Goal: Communication & Community: Answer question/provide support

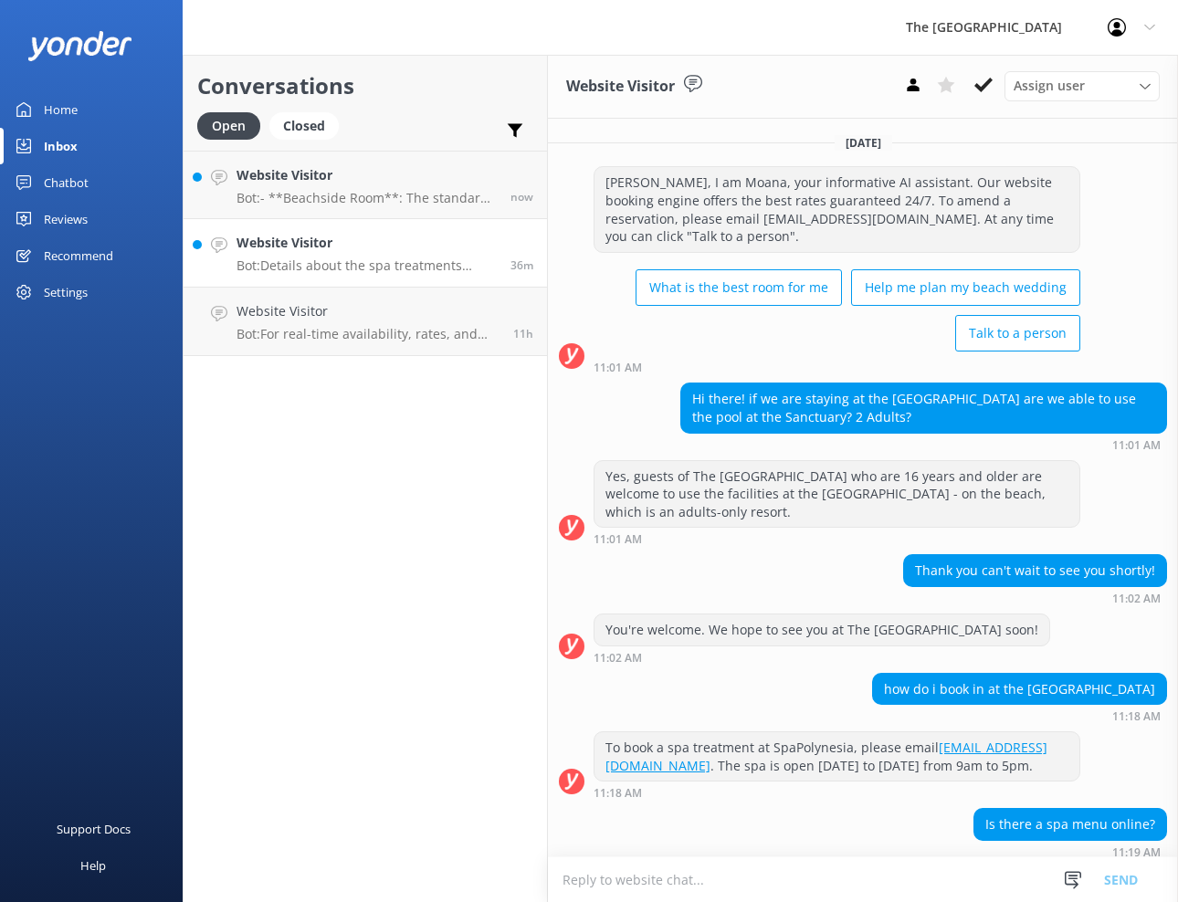
scroll to position [141, 0]
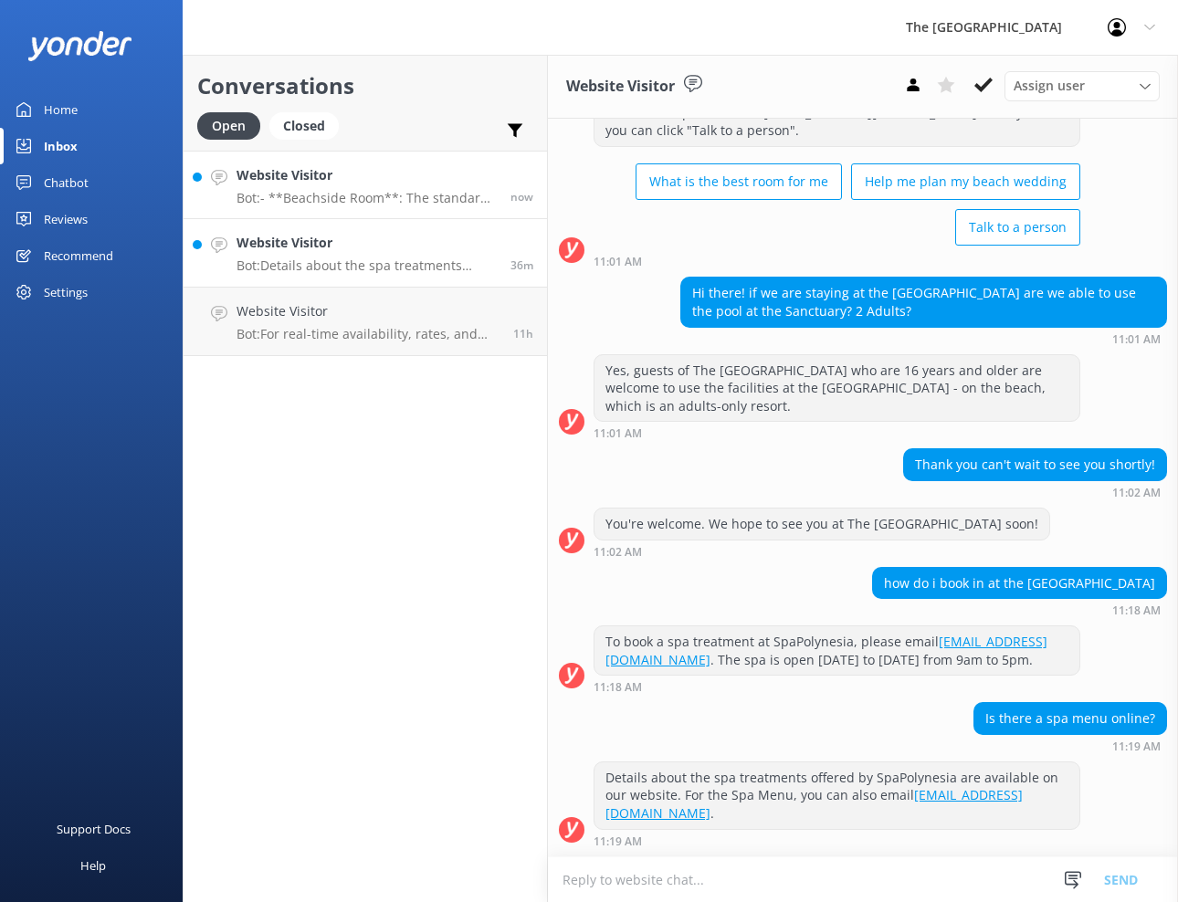
click at [405, 196] on p "Bot: - **Beachside Room**: The standard configuration is 1 King Bed, but altern…" at bounding box center [366, 198] width 260 height 16
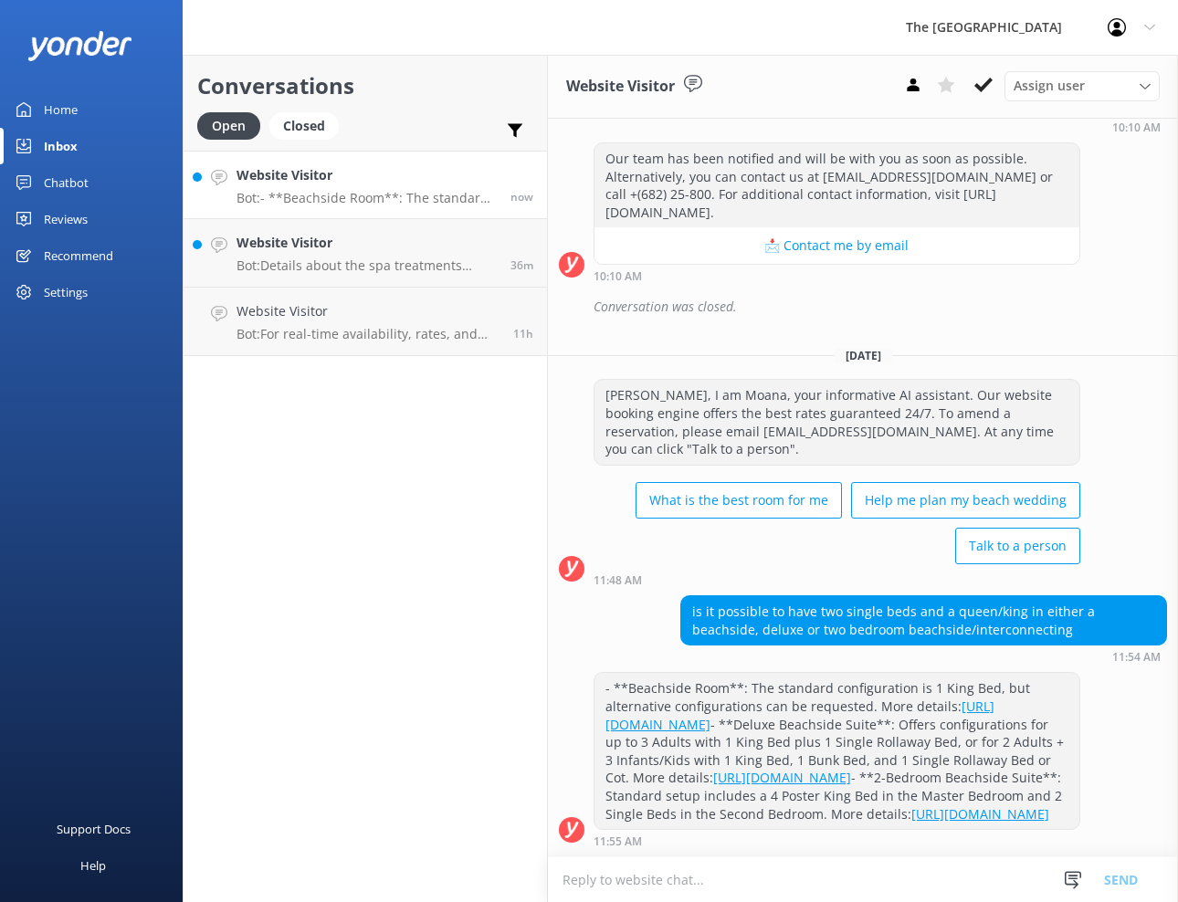
scroll to position [351, 0]
click at [436, 262] on p "Bot: Details about the spa treatments offered by SpaPolynesia are available on …" at bounding box center [366, 265] width 260 height 16
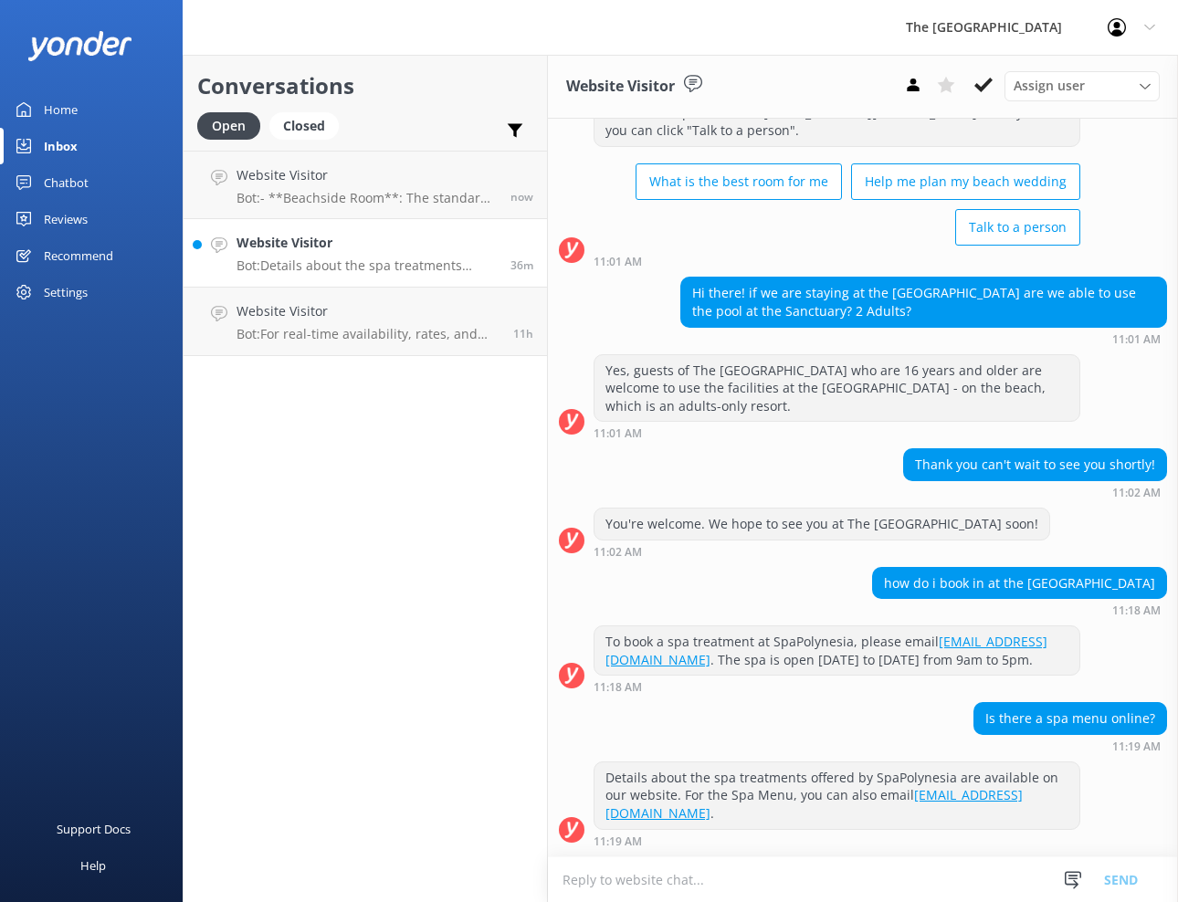
scroll to position [141, 0]
click at [505, 324] on div "11h" at bounding box center [516, 321] width 34 height 40
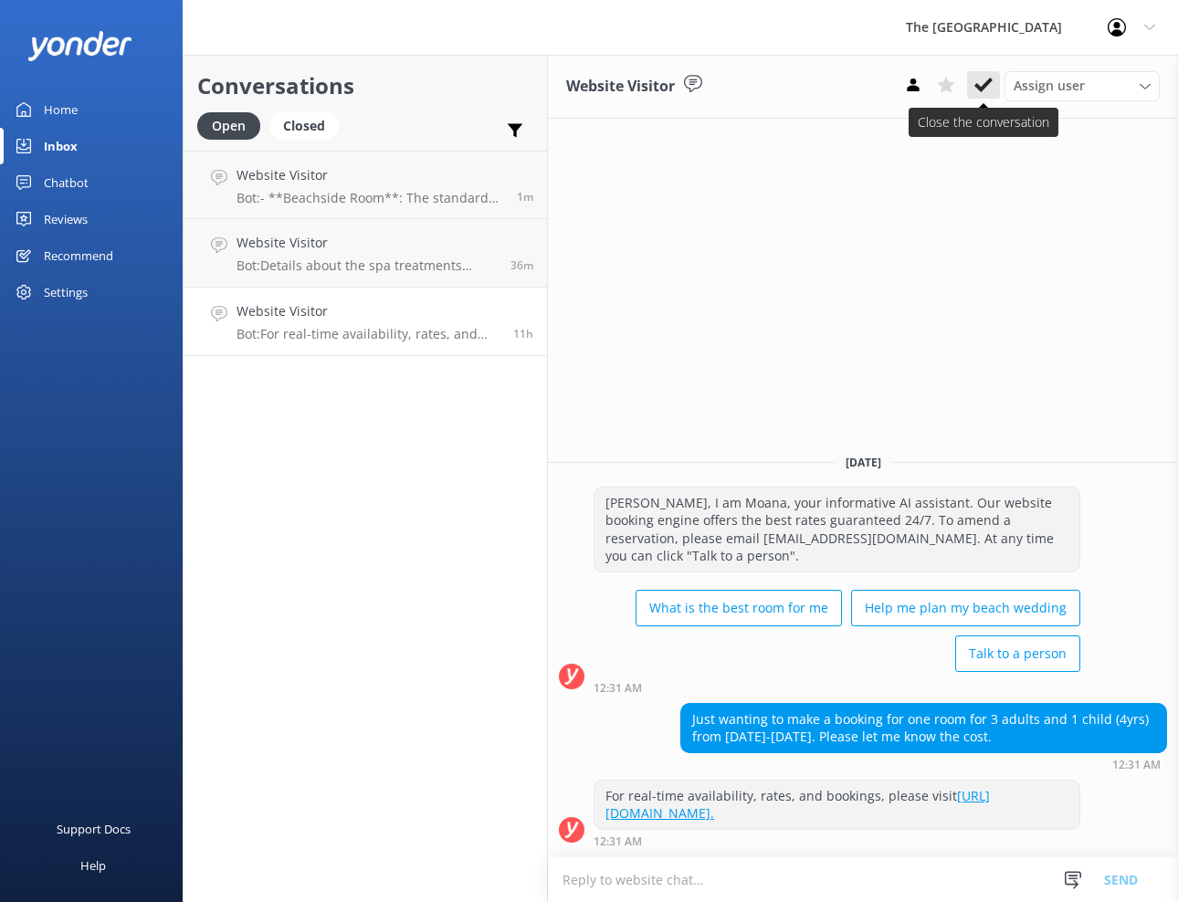
click at [984, 78] on icon at bounding box center [983, 85] width 18 height 18
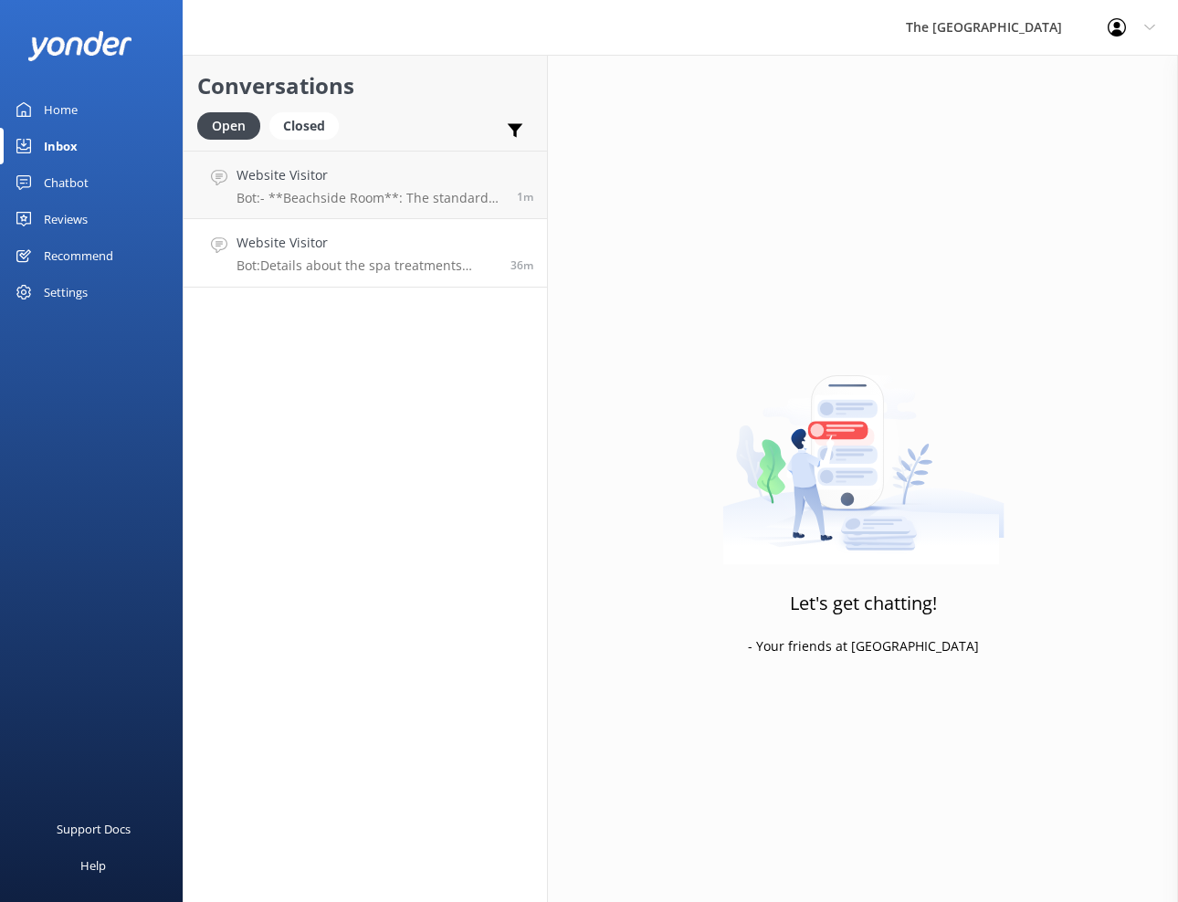
click at [442, 269] on p "Bot: Details about the spa treatments offered by SpaPolynesia are available on …" at bounding box center [366, 265] width 260 height 16
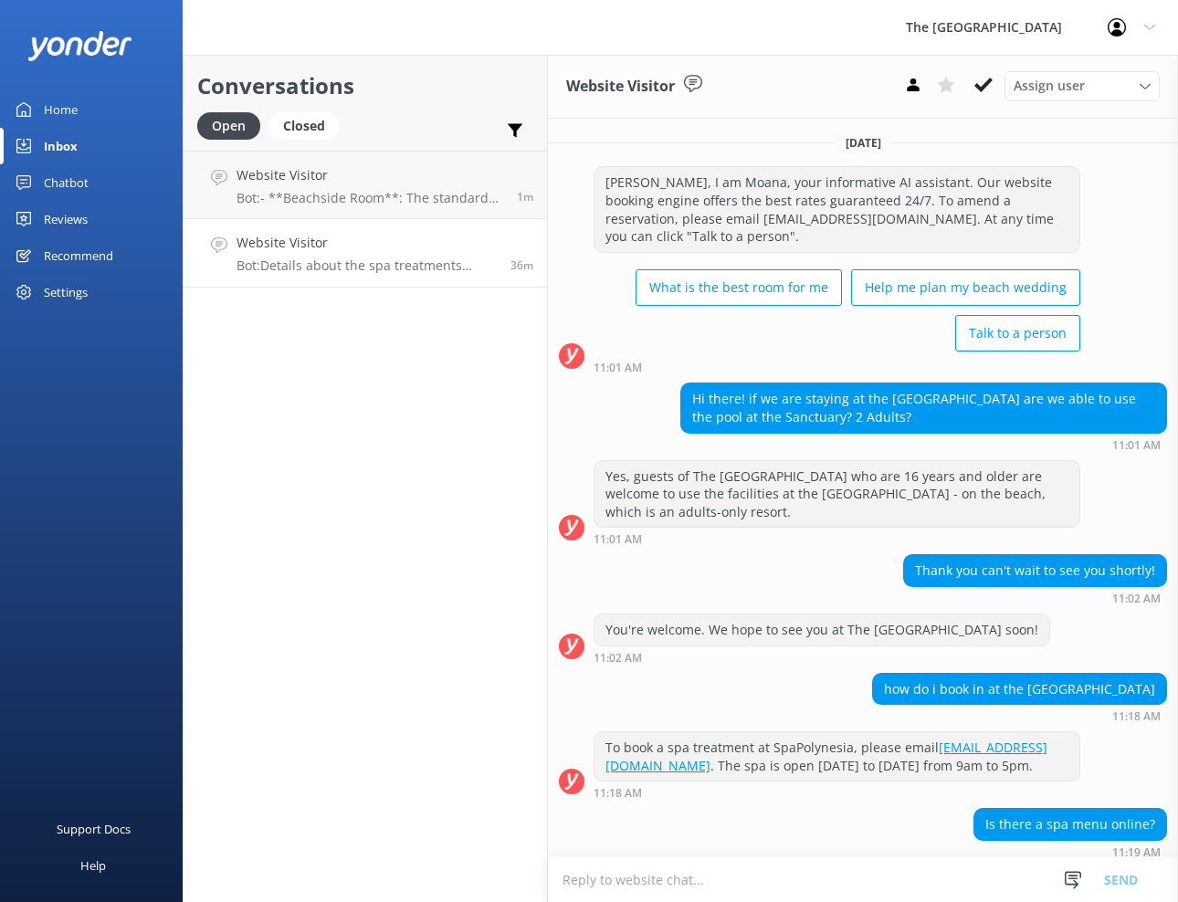
scroll to position [141, 0]
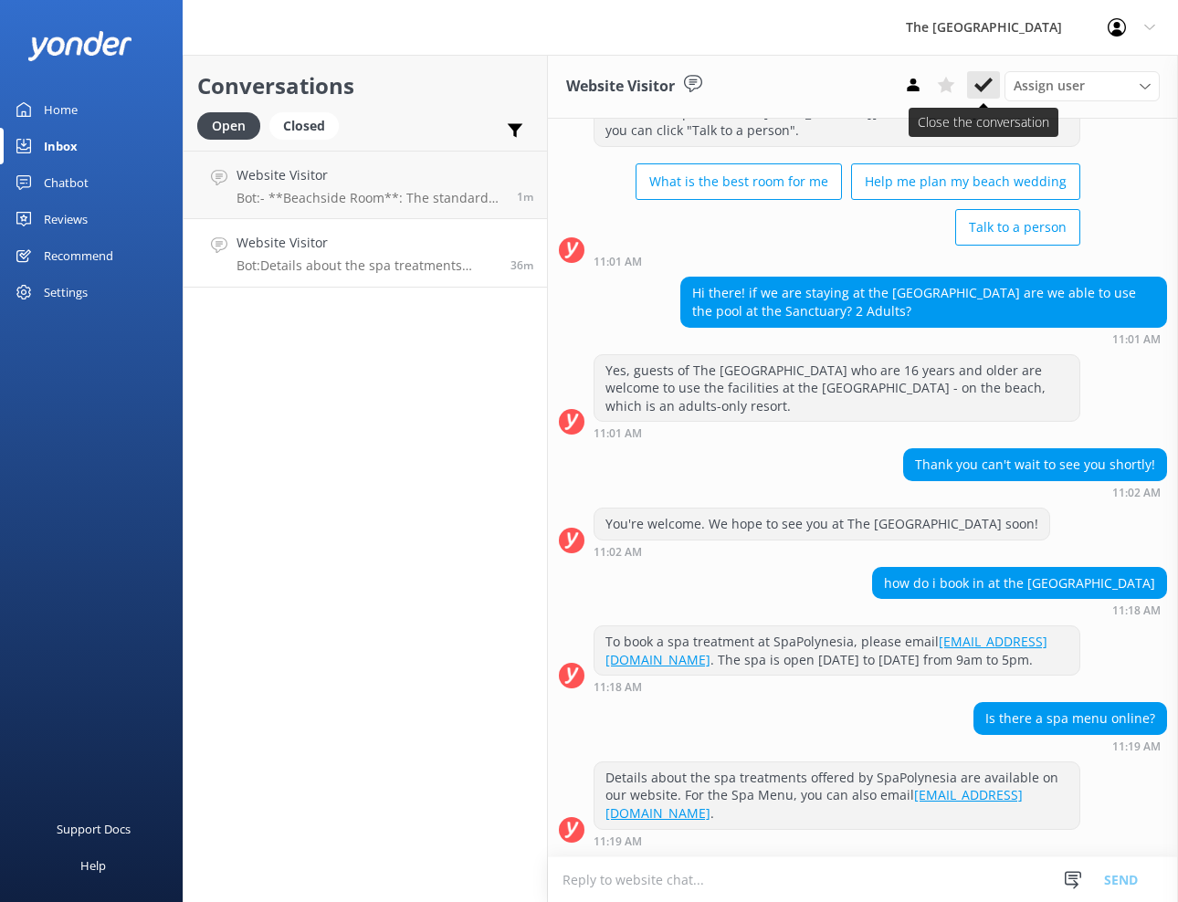
click at [978, 89] on icon at bounding box center [983, 85] width 18 height 18
